Goal: Information Seeking & Learning: Learn about a topic

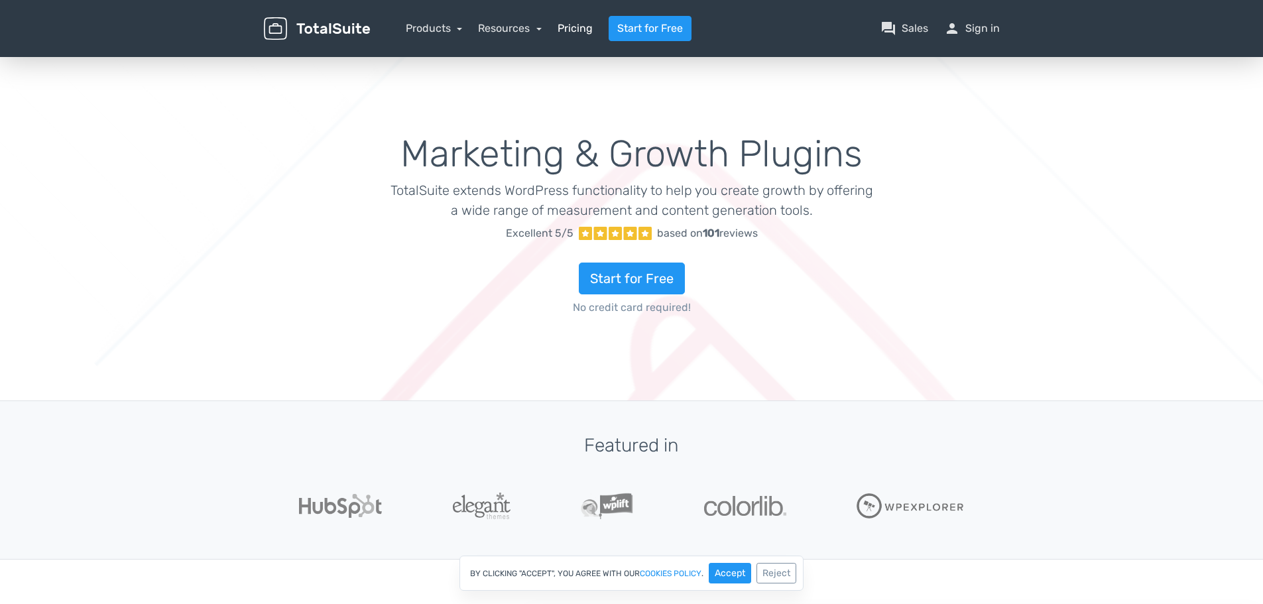
click at [579, 28] on link "Pricing" at bounding box center [575, 29] width 35 height 16
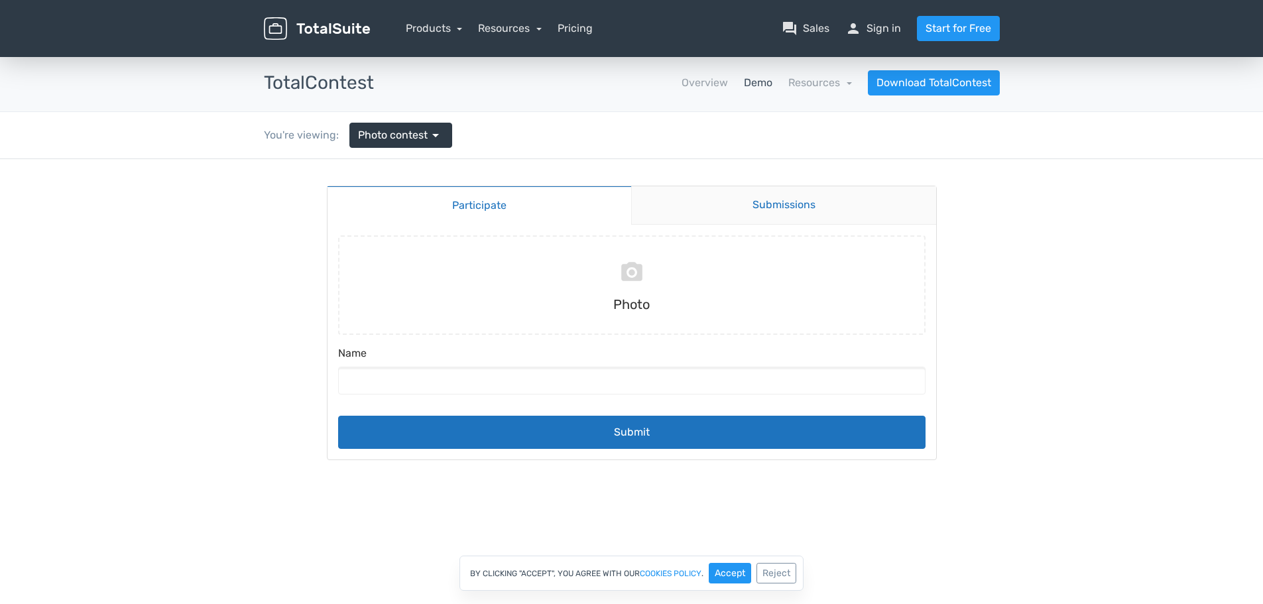
click at [721, 212] on link "Submissions" at bounding box center [783, 205] width 305 height 38
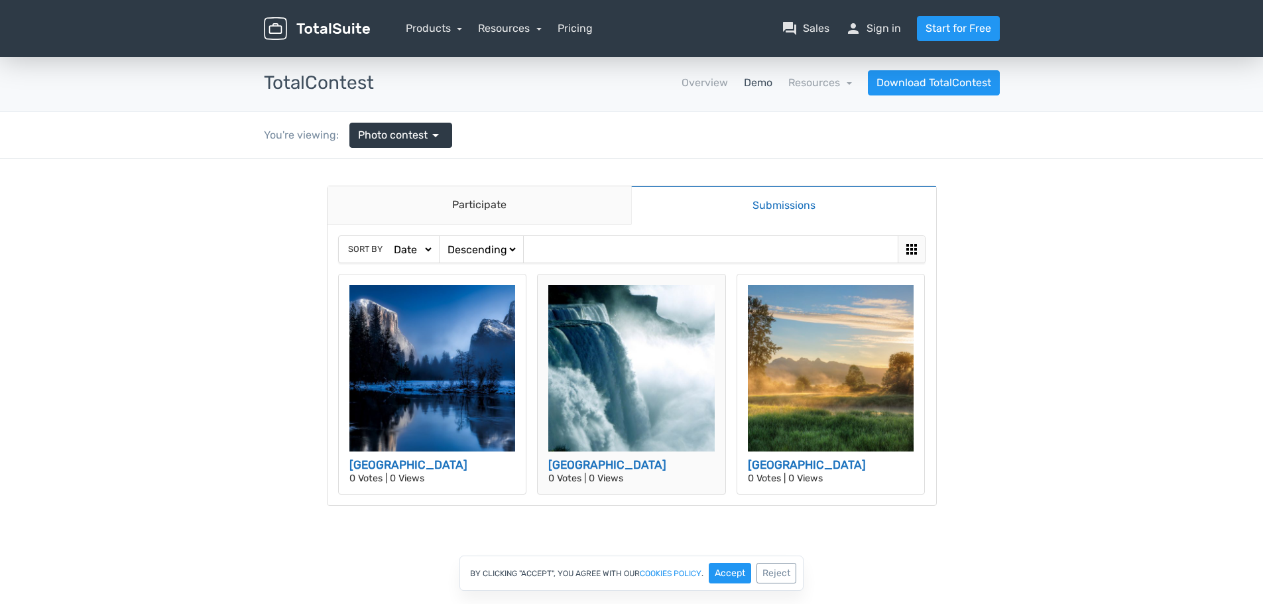
click at [568, 467] on h3 "Niagara Falls" at bounding box center [631, 465] width 166 height 17
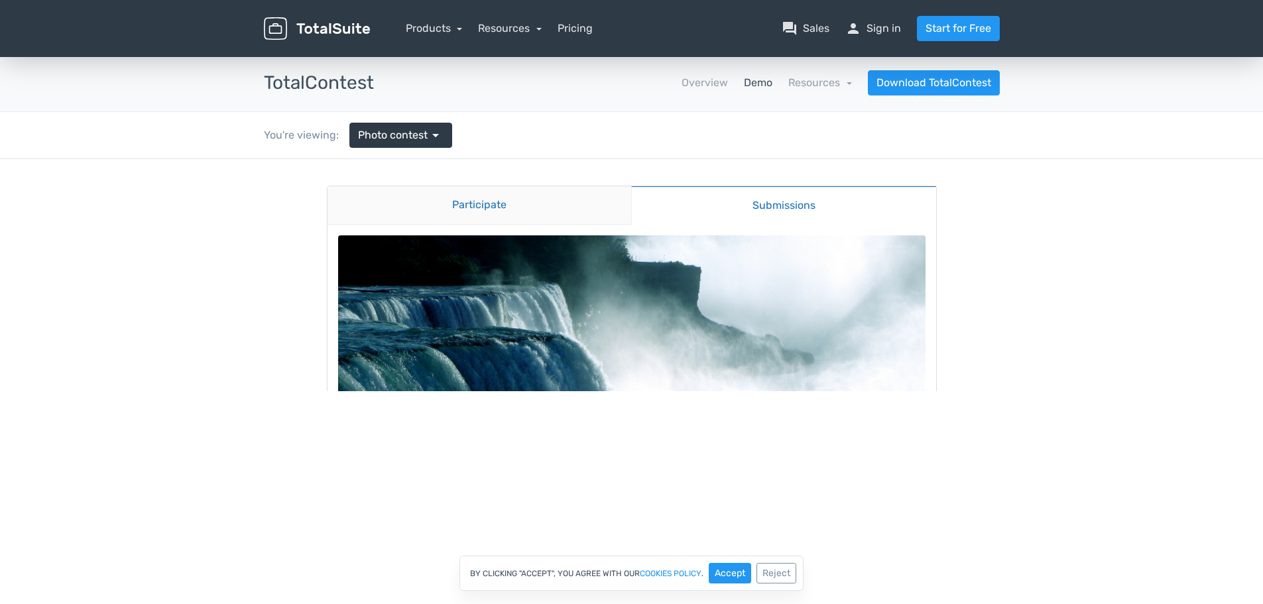
click at [478, 198] on link "Participate" at bounding box center [480, 205] width 304 height 38
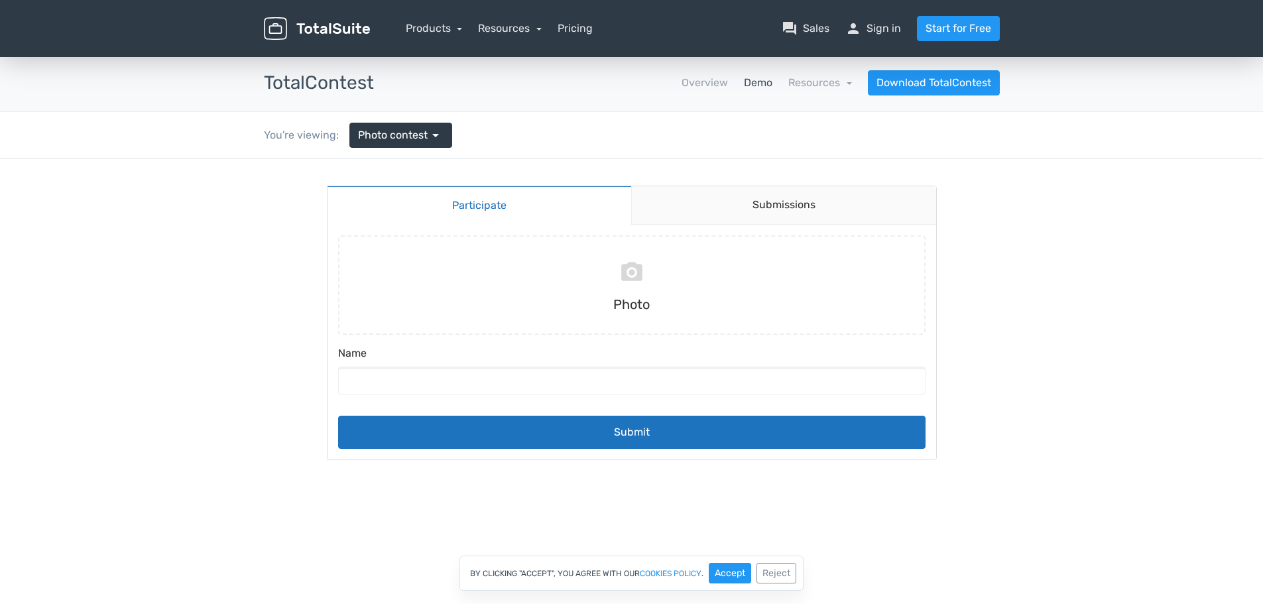
click at [115, 288] on body "Participate Submissions Participate Submissions Submitting Photo Name Submit" at bounding box center [631, 336] width 1263 height 354
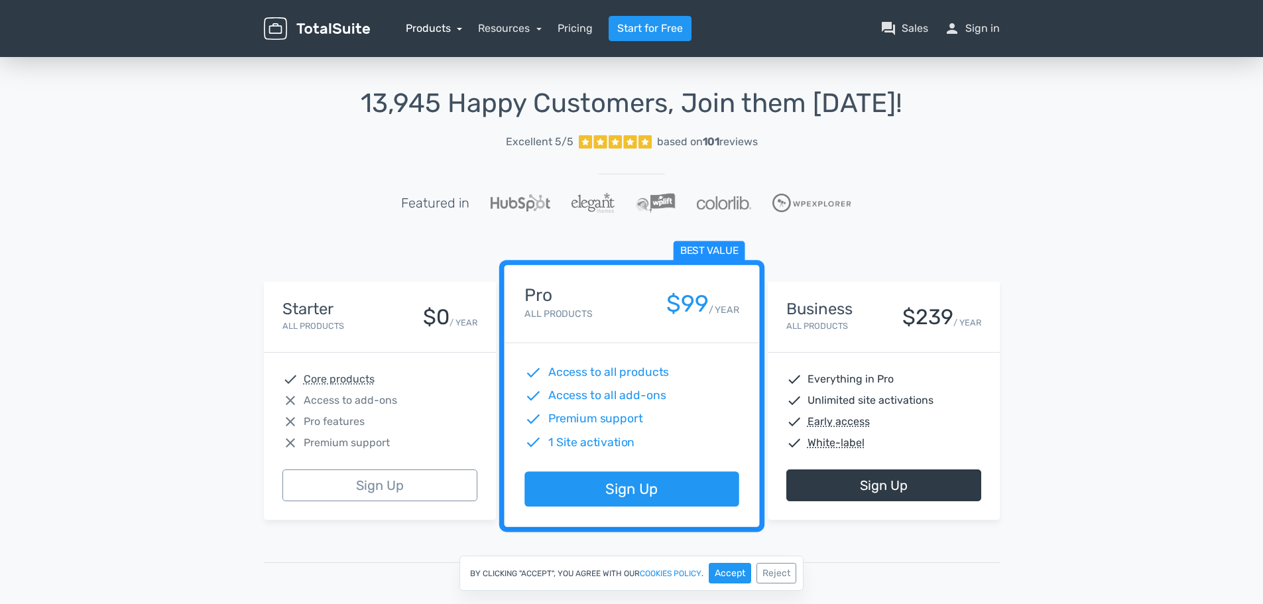
click at [454, 29] on link "Products" at bounding box center [434, 28] width 57 height 13
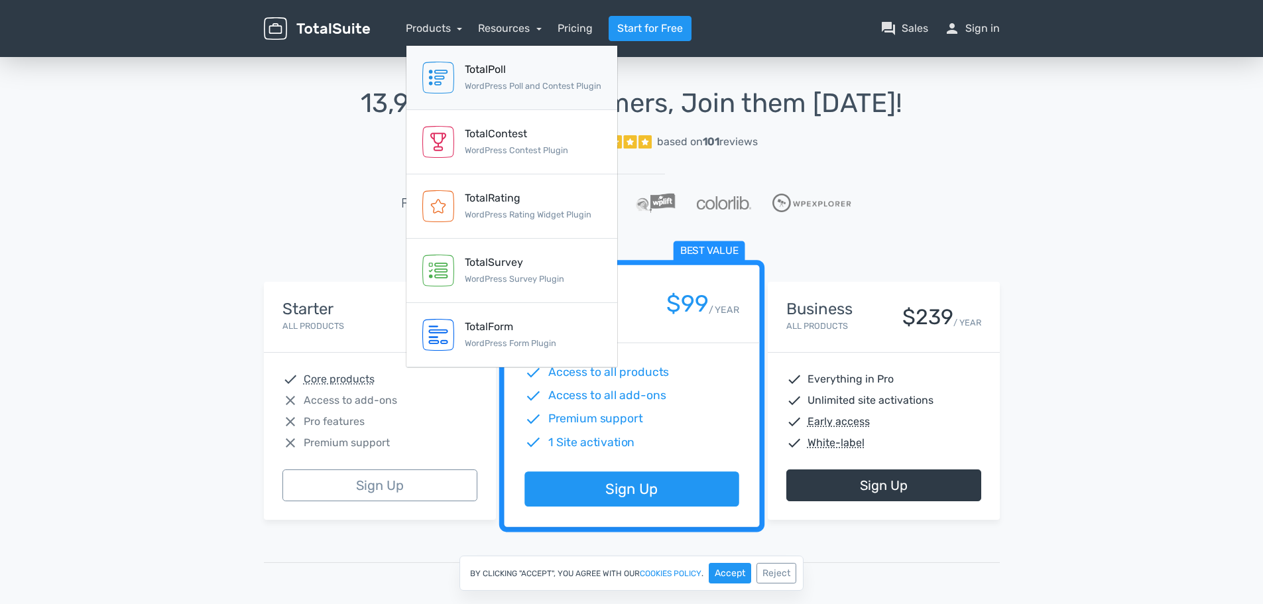
click at [532, 72] on div "TotalPoll" at bounding box center [533, 70] width 137 height 16
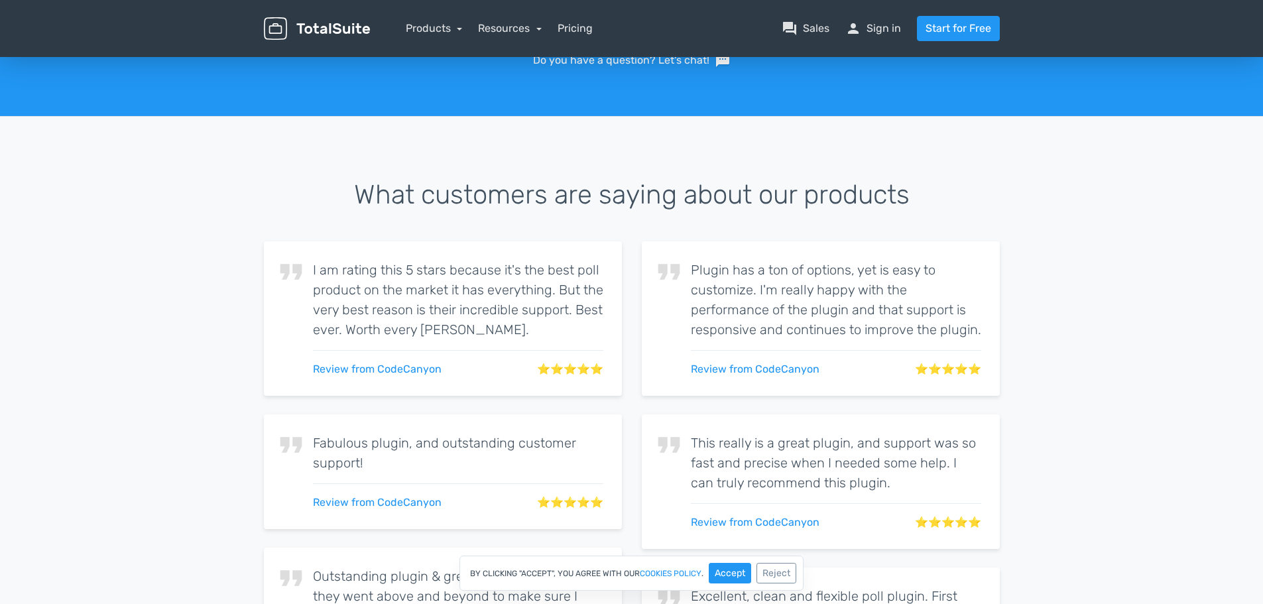
scroll to position [2246, 0]
